Goal: Task Accomplishment & Management: Manage account settings

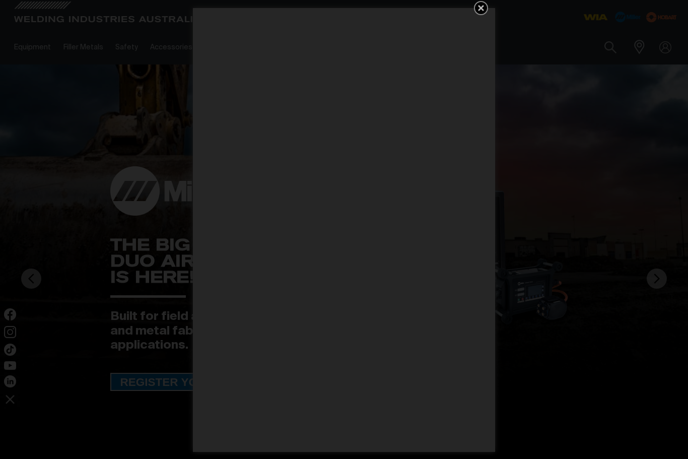
click at [485, 11] on icon "Get 5 WIA Welding Guides Free!" at bounding box center [481, 8] width 12 height 12
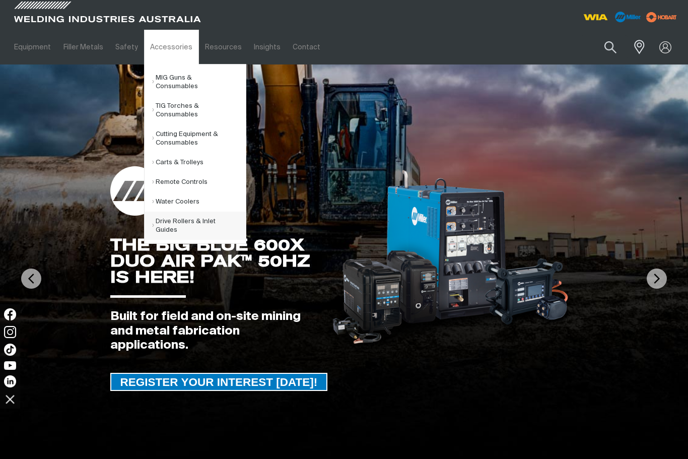
click at [194, 222] on link "Drive Rollers & Inlet Guides" at bounding box center [199, 226] width 94 height 28
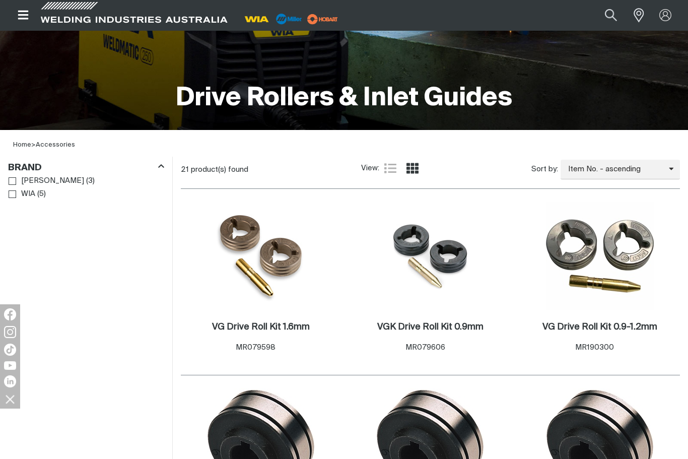
scroll to position [185, 0]
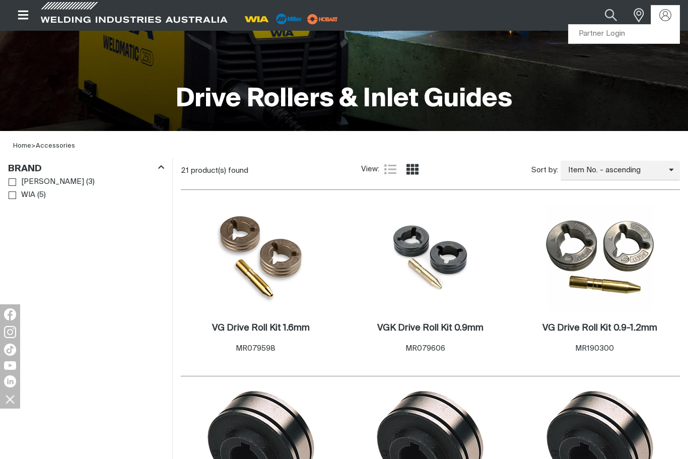
click at [651, 33] on link "Partner Login" at bounding box center [624, 34] width 111 height 19
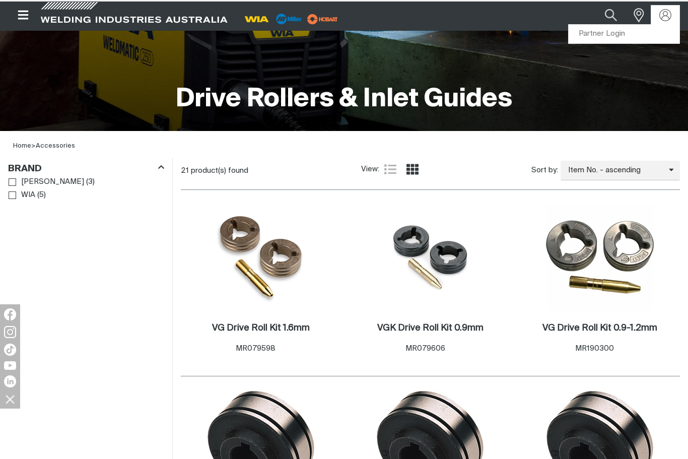
scroll to position [34, 0]
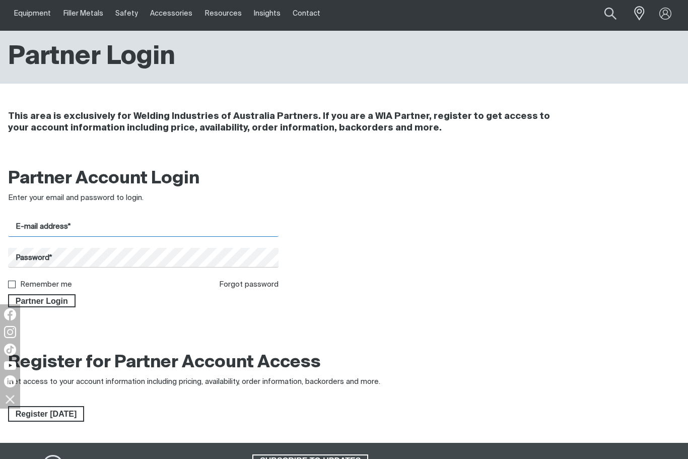
click at [256, 226] on input "E-mail address*" at bounding box center [143, 227] width 271 height 20
type input "[EMAIL_ADDRESS][DOMAIN_NAME]"
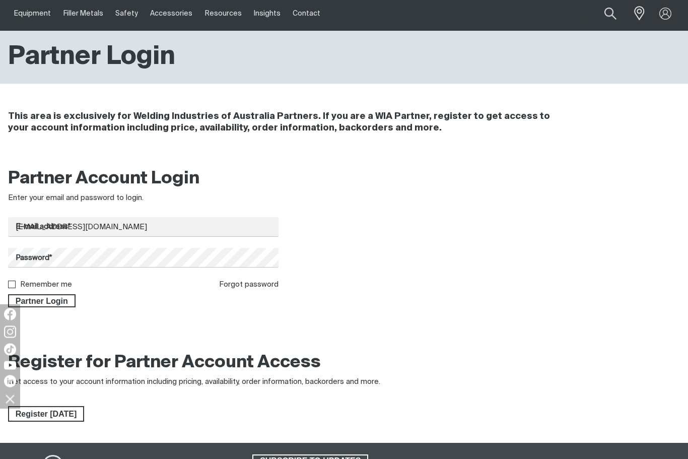
click at [41, 302] on button "Partner Login" at bounding box center [42, 301] width 68 height 13
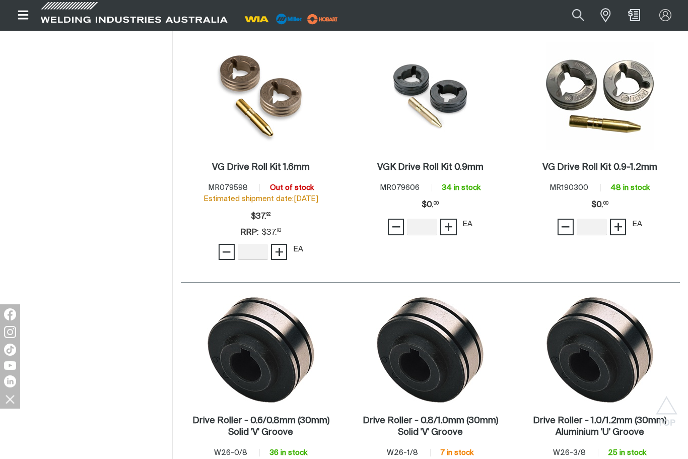
scroll to position [367, 0]
